Goal: Task Accomplishment & Management: Manage account settings

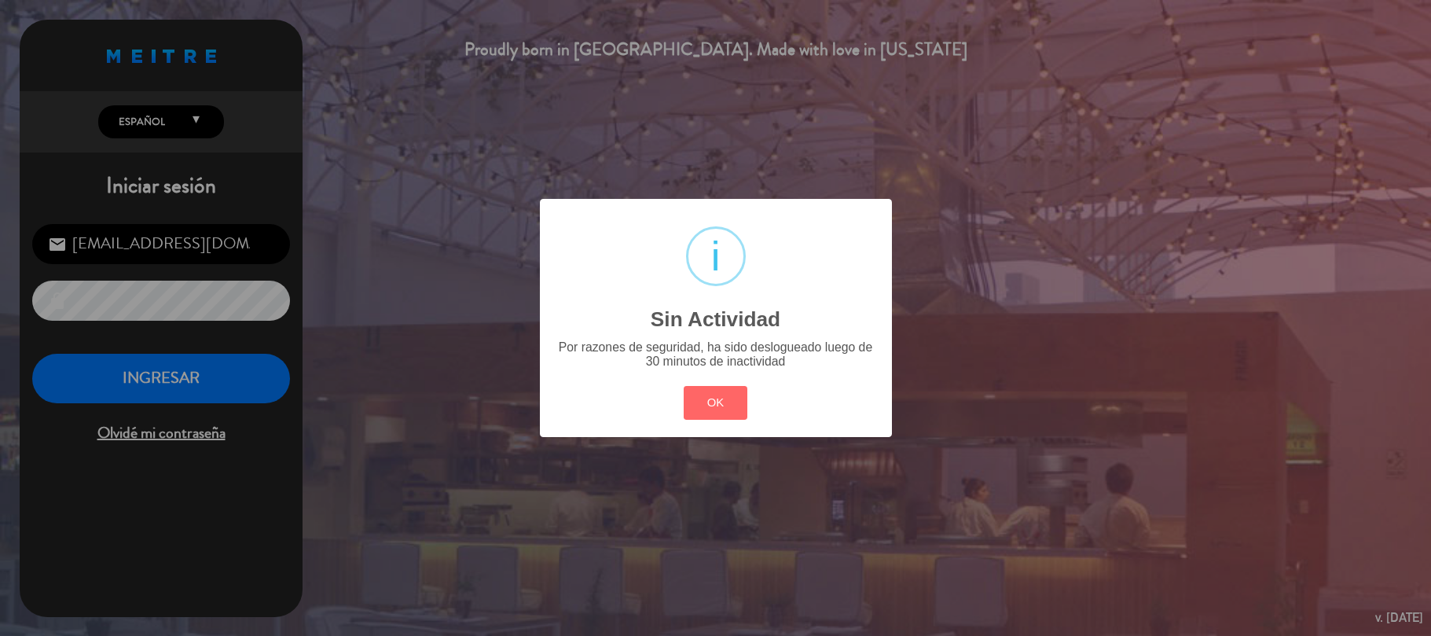
click at [711, 386] on button "OK" at bounding box center [716, 403] width 64 height 34
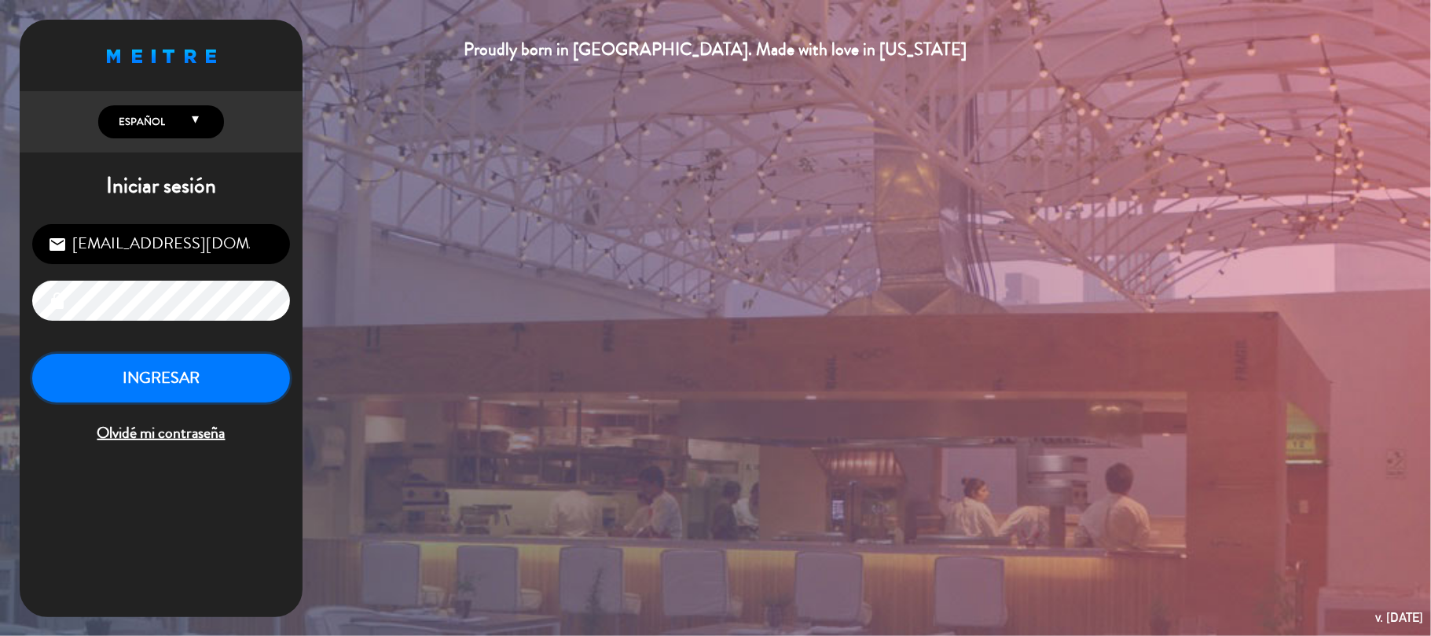
click at [237, 380] on button "INGRESAR" at bounding box center [161, 378] width 258 height 49
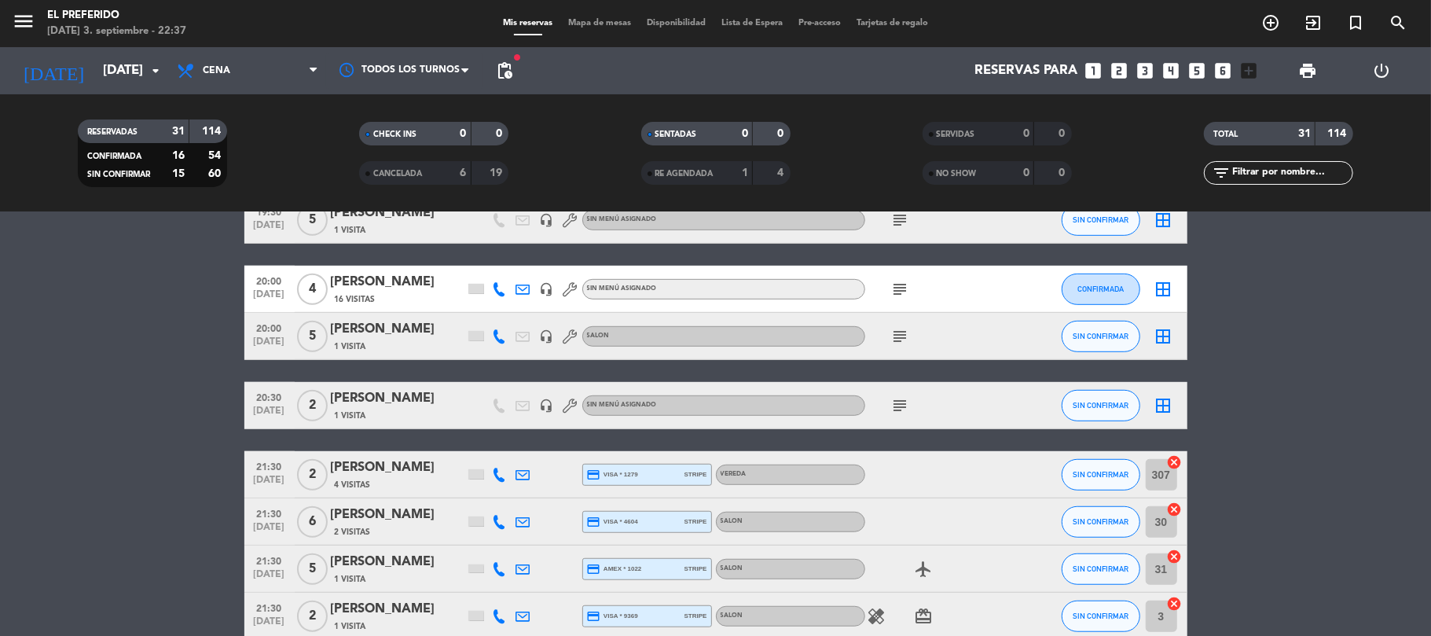
scroll to position [648, 0]
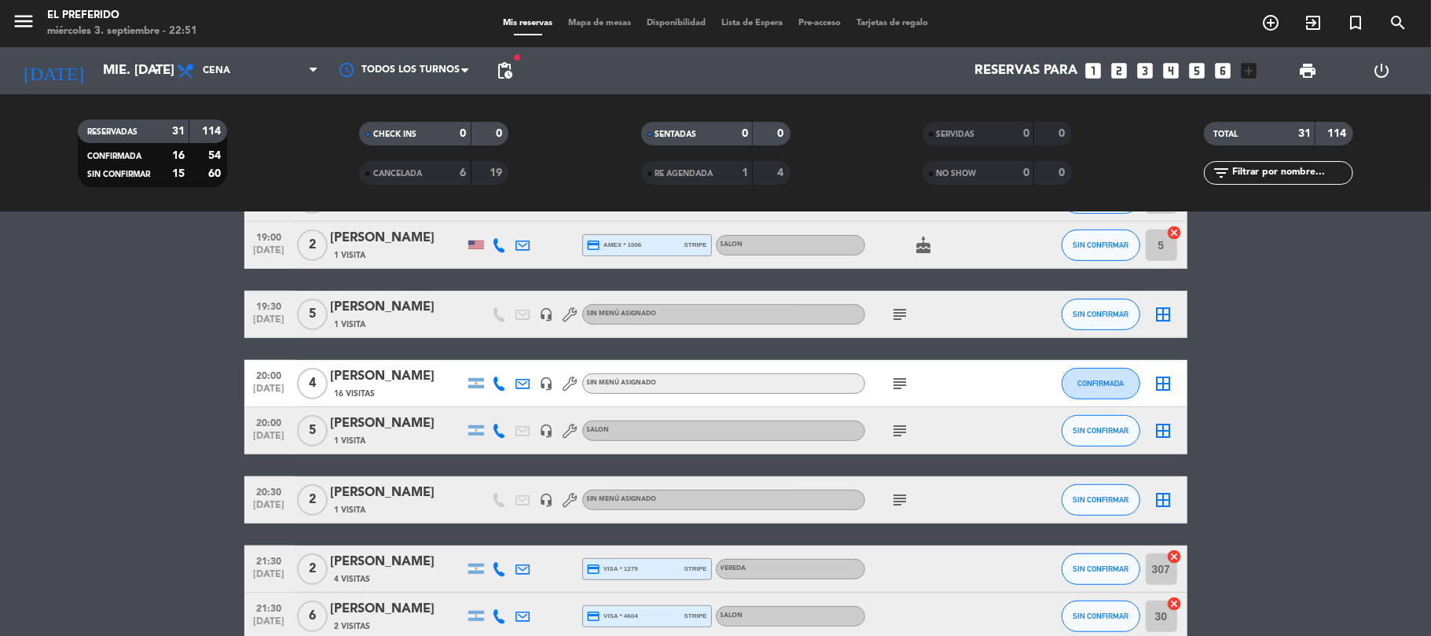
scroll to position [1276, 0]
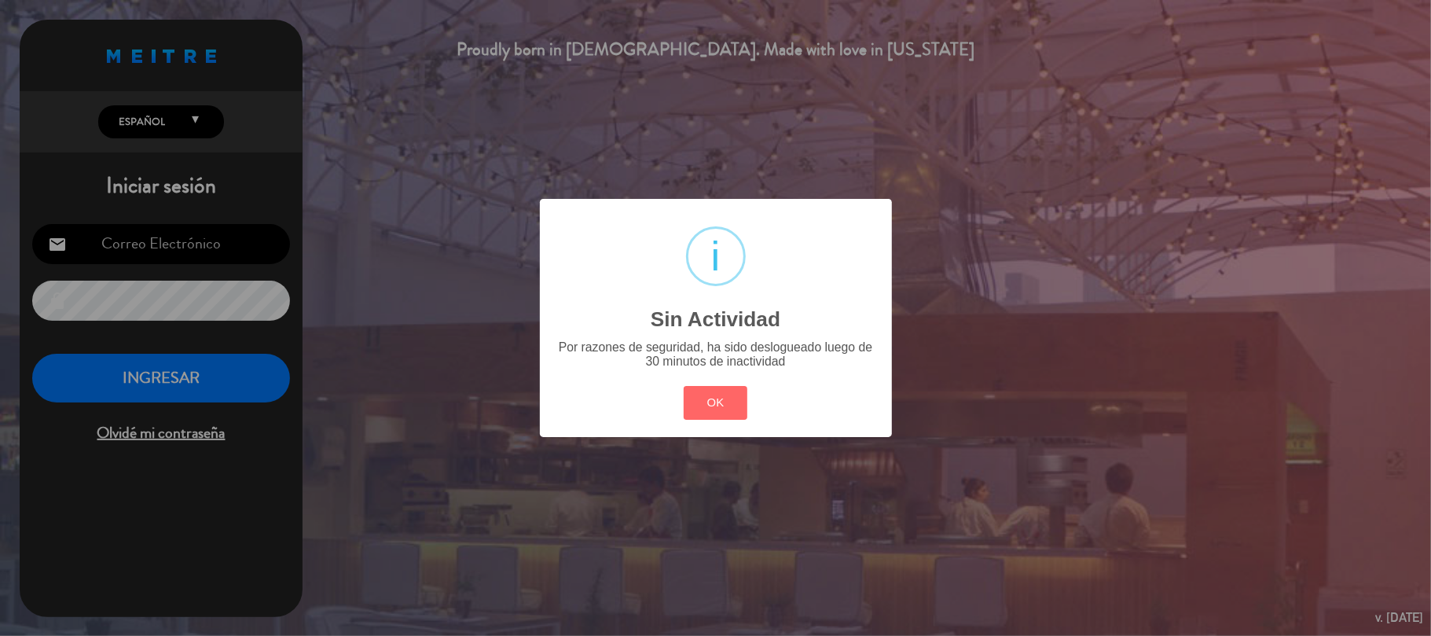
type input "[EMAIL_ADDRESS][DOMAIN_NAME]"
click at [729, 394] on button "OK" at bounding box center [716, 403] width 64 height 34
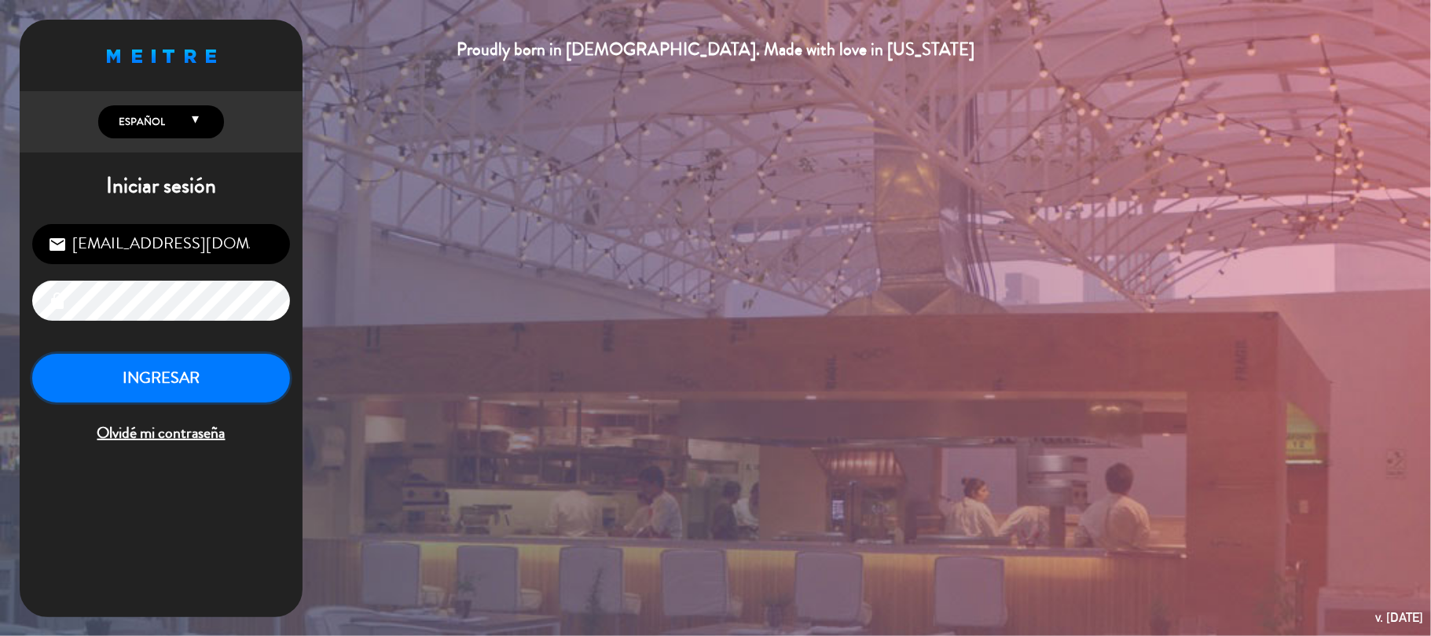
click at [246, 384] on button "INGRESAR" at bounding box center [161, 378] width 258 height 49
